Goal: Information Seeking & Learning: Learn about a topic

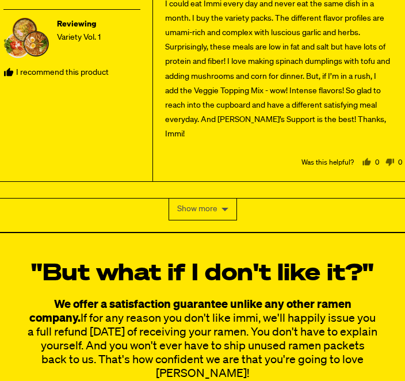
scroll to position [7137, 0]
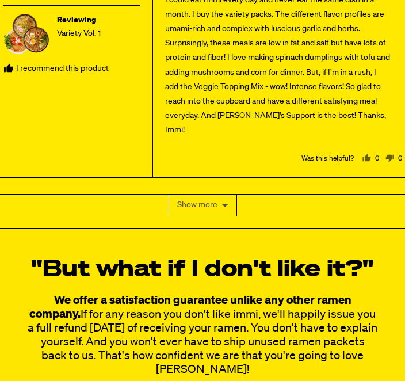
click at [63, 133] on div "ML [PERSON_NAME] Reviewed by [PERSON_NAME] Verified Buyer Reviewing Variety Vol…" at bounding box center [72, 58] width 162 height 240
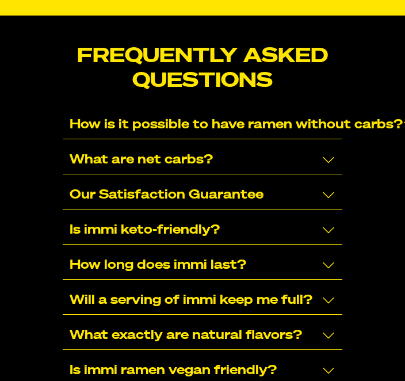
scroll to position [7527, 0]
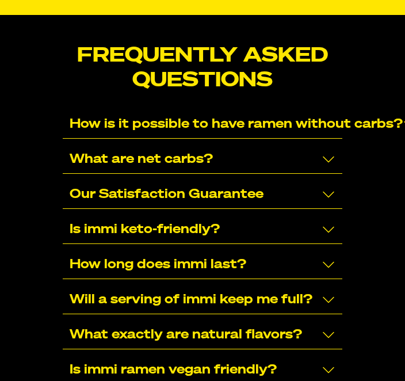
click at [336, 252] on div "How long does immi last?" at bounding box center [203, 266] width 280 height 28
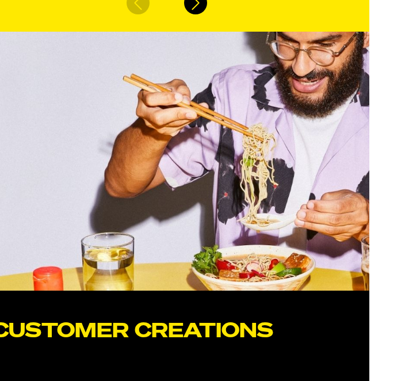
scroll to position [5437, 36]
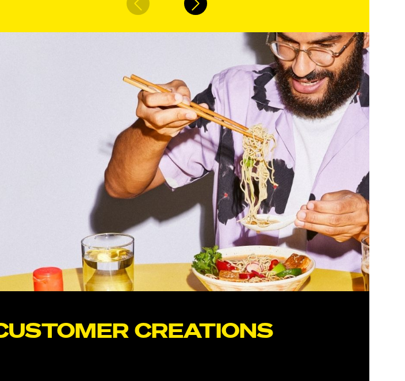
click at [54, 78] on div at bounding box center [166, 162] width 405 height 259
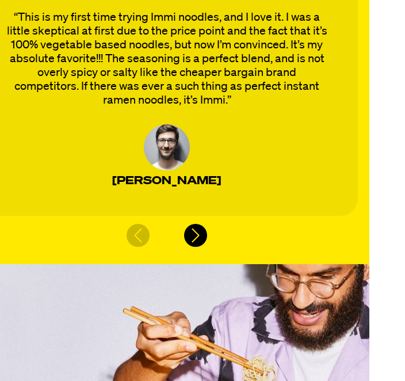
scroll to position [5204, 36]
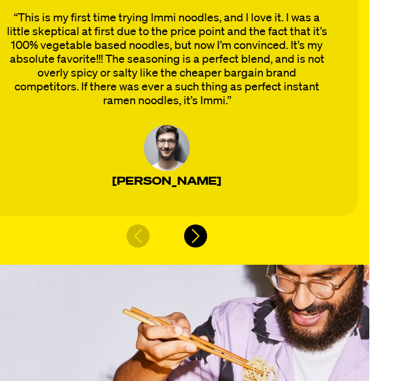
click at [78, 141] on div "[PERSON_NAME]" at bounding box center [167, 156] width 325 height 63
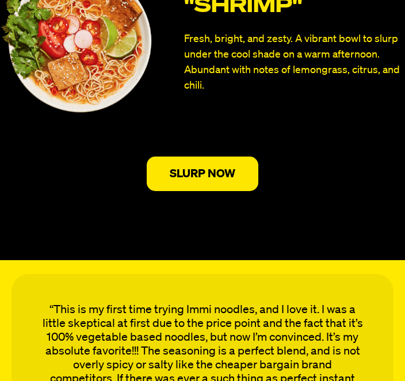
scroll to position [4911, 0]
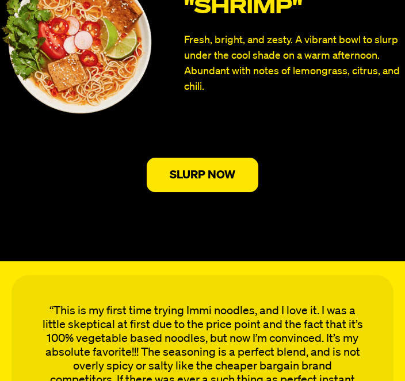
click at [54, 105] on img at bounding box center [77, 43] width 155 height 150
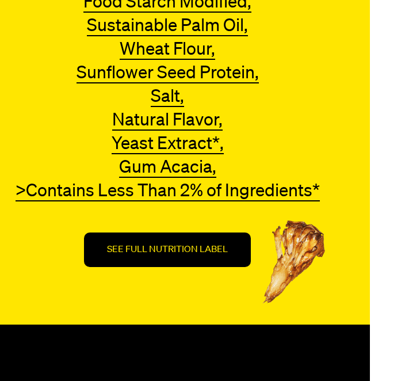
scroll to position [4094, 35]
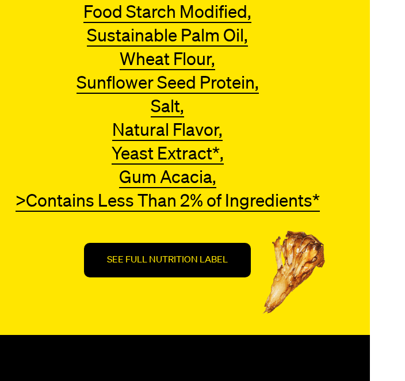
click at [45, 54] on div "Wheat Flour, Wheat Flour We use non-GMO wheat help our noodles feel smooth and …" at bounding box center [168, 60] width 305 height 23
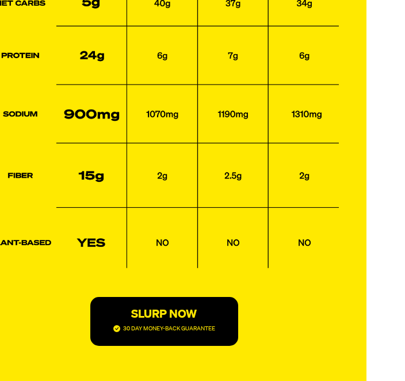
scroll to position [2698, 38]
click at [12, 112] on img at bounding box center [165, 112] width 350 height 314
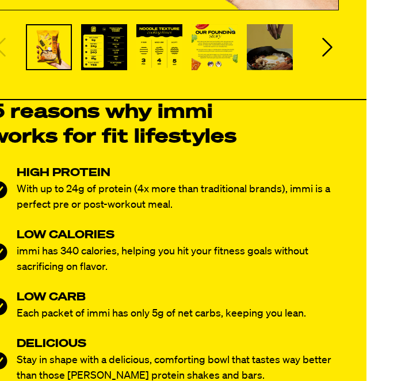
scroll to position [566, 39]
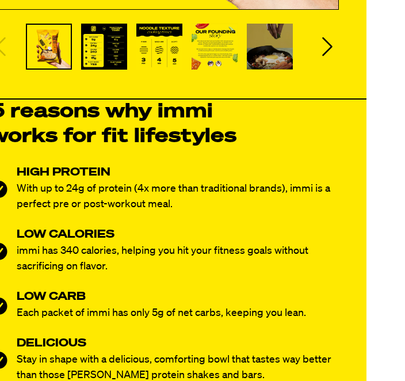
click at [3, 116] on h2 "5 reasons why immi" at bounding box center [113, 112] width 248 height 25
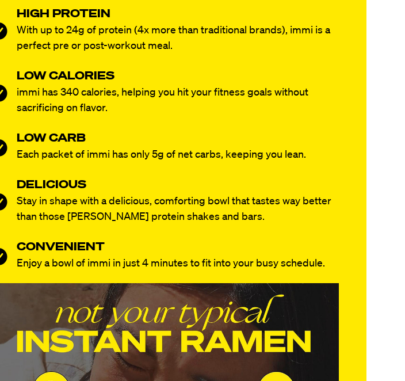
scroll to position [725, 39]
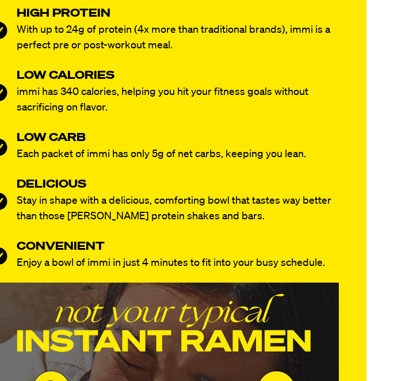
click at [12, 145] on div "LOW CARB Each packet of immi has only 5g of net carbs, keeping you lean." at bounding box center [155, 147] width 333 height 31
click at [9, 141] on div "LOW CARB Each packet of immi has only 5g of net carbs, keeping you lean." at bounding box center [155, 147] width 333 height 31
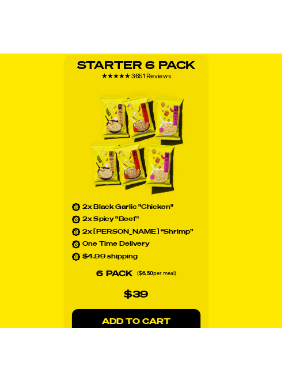
scroll to position [1174, 0]
